Goal: Task Accomplishment & Management: Complete application form

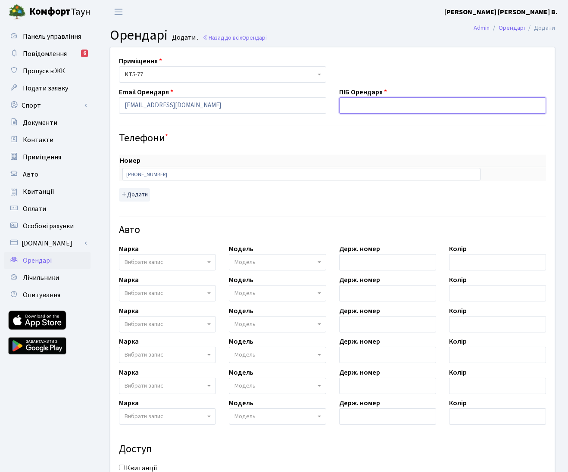
click at [359, 101] on input "text" at bounding box center [442, 105] width 207 height 16
paste input "Бажіна Жанна Валеріївна"
type input "Бажіна Жанна Валеріївна"
drag, startPoint x: 437, startPoint y: 133, endPoint x: 442, endPoint y: 132, distance: 5.7
click at [437, 133] on h4 "Телефони *" at bounding box center [332, 138] width 427 height 12
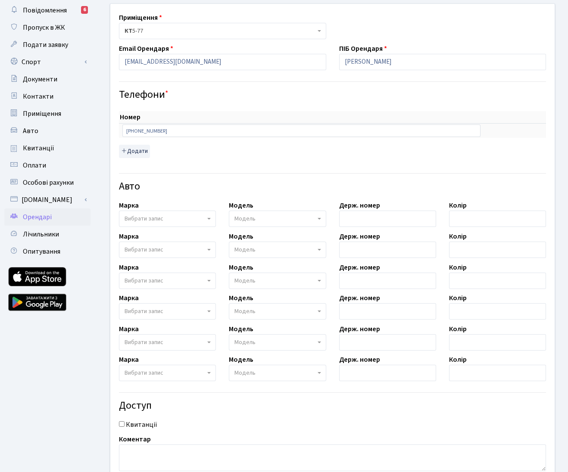
scroll to position [108, 0]
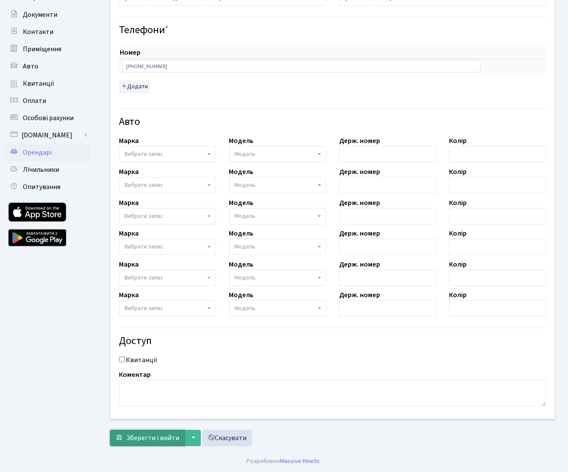
click at [164, 440] on span "Зберегти і вийти" at bounding box center [152, 437] width 53 height 9
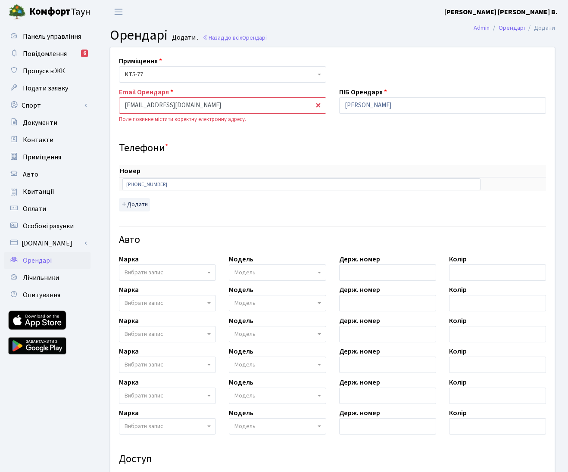
click at [236, 106] on input "[EMAIL_ADDRESS][DOMAIN_NAME]" at bounding box center [222, 105] width 207 height 16
drag, startPoint x: 124, startPoint y: 105, endPoint x: 93, endPoint y: 102, distance: 31.2
click at [93, 102] on div "Панель управління Повідомлення 6 Пропуск в ЖК Подати заявку Спорт Бронювання Ск…" at bounding box center [284, 296] width 568 height 545
click at [216, 104] on input "zhannabazhana@gmail.com.ua" at bounding box center [222, 105] width 207 height 16
type input "zhannabazhana@gmail.com"
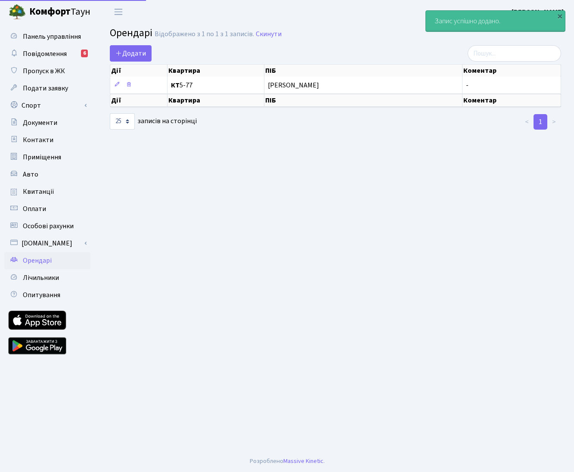
select select "25"
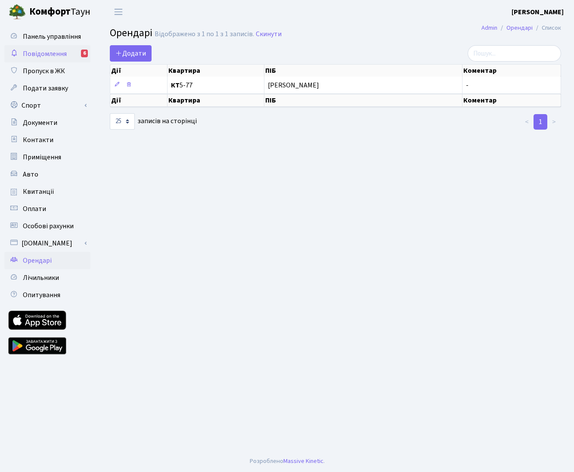
click at [46, 56] on span "Повідомлення" at bounding box center [45, 53] width 44 height 9
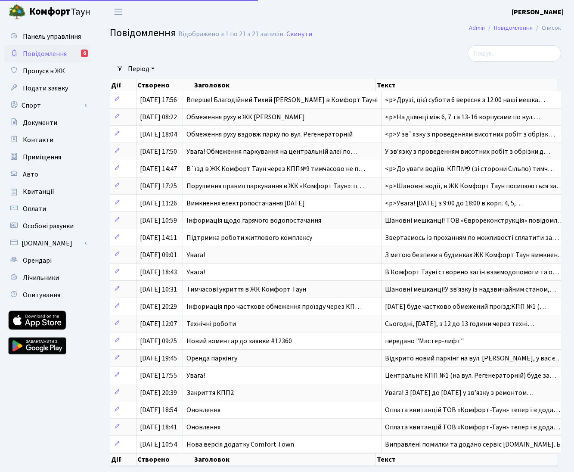
select select "25"
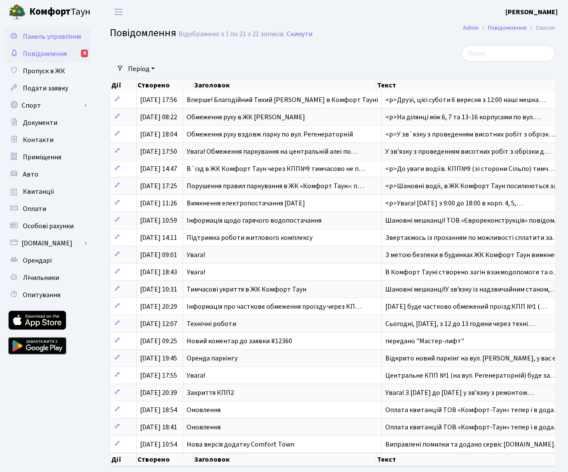
click at [61, 38] on span "Панель управління" at bounding box center [52, 36] width 58 height 9
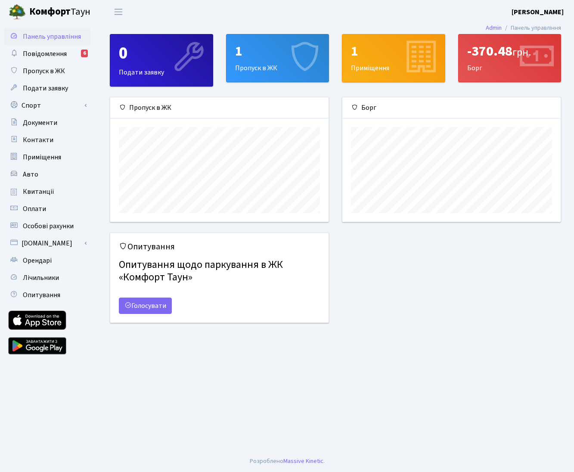
scroll to position [124, 218]
click at [391, 68] on div "1 Приміщення" at bounding box center [393, 57] width 102 height 47
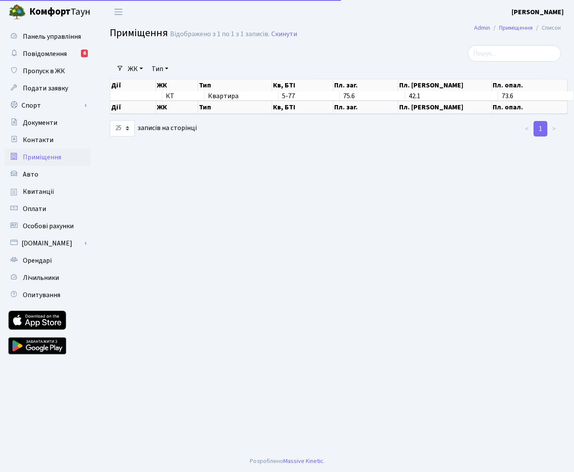
select select "25"
click at [50, 38] on span "Панель управління" at bounding box center [52, 36] width 58 height 9
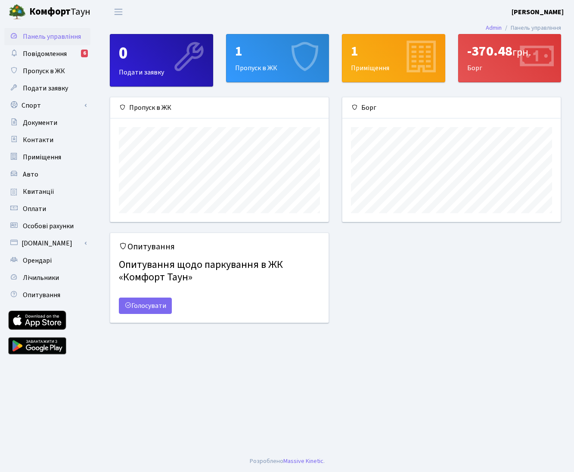
scroll to position [124, 218]
click at [31, 13] on b "Комфорт" at bounding box center [49, 12] width 41 height 14
